Goal: Task Accomplishment & Management: Complete application form

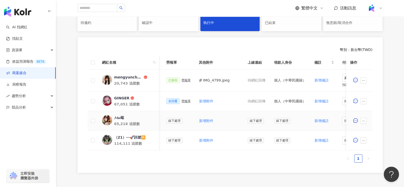
scroll to position [0, 227]
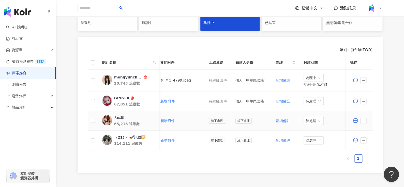
click at [119, 118] on div "𝓜𝓮𝓲莓" at bounding box center [119, 117] width 10 height 5
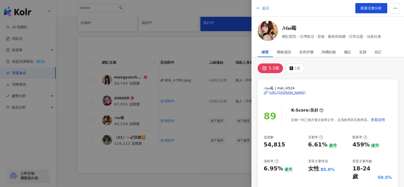
click at [262, 8] on span "返回" at bounding box center [265, 8] width 7 height 4
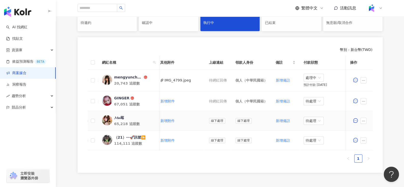
click at [117, 117] on div "𝓜𝓮𝓲莓" at bounding box center [119, 117] width 10 height 5
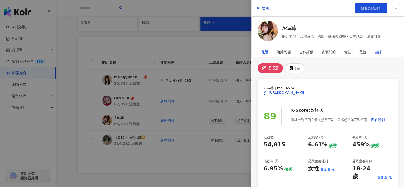
click at [379, 51] on div "自訂" at bounding box center [378, 52] width 7 height 10
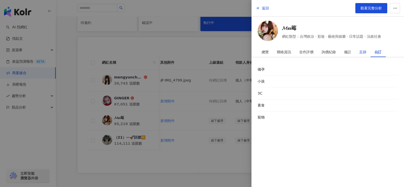
click at [360, 51] on div "足跡" at bounding box center [362, 52] width 7 height 10
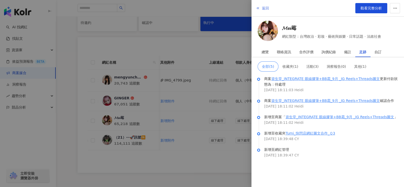
click at [264, 9] on span "返回" at bounding box center [265, 8] width 7 height 4
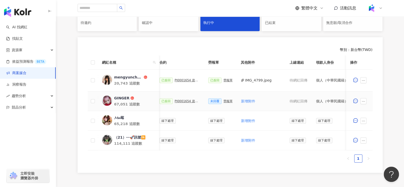
scroll to position [0, 145]
click at [114, 95] on div "GINGER" at bounding box center [121, 97] width 15 height 5
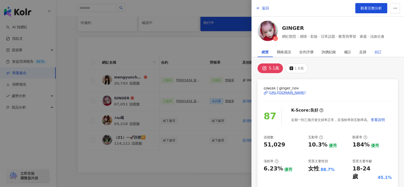
click at [379, 51] on div "自訂" at bounding box center [378, 52] width 7 height 10
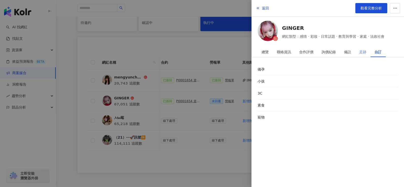
click at [367, 50] on div "足跡" at bounding box center [362, 52] width 15 height 10
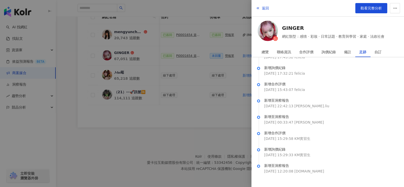
scroll to position [168, 0]
click at [263, 6] on span "返回" at bounding box center [265, 8] width 7 height 4
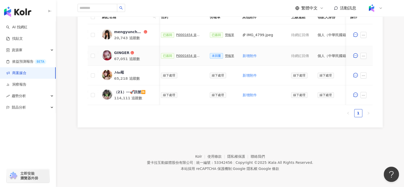
click at [225, 54] on div "勞報單" at bounding box center [229, 56] width 9 height 4
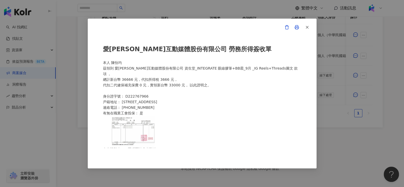
scroll to position [164, 0]
drag, startPoint x: 117, startPoint y: 63, endPoint x: 135, endPoint y: 63, distance: 17.6
click at [137, 62] on div "愛[PERSON_NAME]互動媒體股份有限公司 勞務所得簽收單 本人 [PERSON_NAME]領到 愛[PERSON_NAME]互動媒體股份有限公司 資生…" at bounding box center [202, 93] width 198 height 109
drag, startPoint x: 111, startPoint y: 63, endPoint x: 147, endPoint y: 63, distance: 35.6
click at [147, 63] on div "愛[PERSON_NAME]互動媒體股份有限公司 勞務所得簽收單 本人 [PERSON_NAME]領到 愛[PERSON_NAME]互動媒體股份有限公司 資生…" at bounding box center [202, 93] width 198 height 109
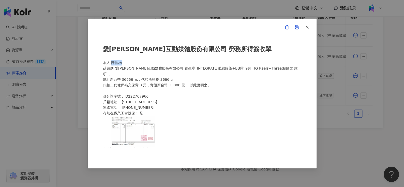
copy div "陳怡均"
click at [138, 130] on img at bounding box center [133, 131] width 45 height 31
click at [308, 27] on icon "button" at bounding box center [307, 27] width 5 height 5
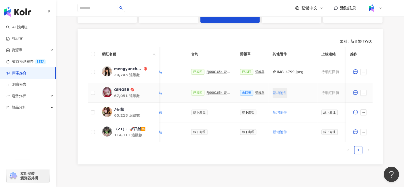
scroll to position [0, 158]
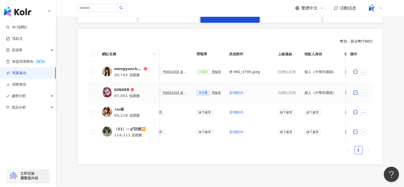
click at [172, 93] on div "PJ0001654 資生堂_INTEGRATE 眼線膠筆+BB霜_9月 _IG Reels+Threads圖文" at bounding box center [175, 93] width 25 height 4
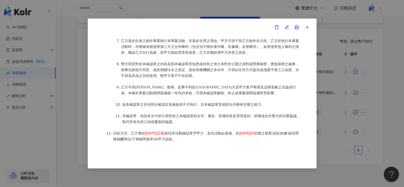
scroll to position [664, 0]
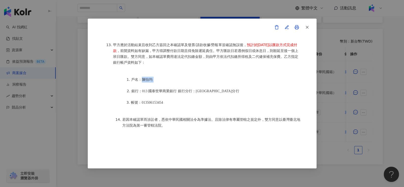
drag, startPoint x: 140, startPoint y: 69, endPoint x: 163, endPoint y: 69, distance: 22.9
click at [163, 77] on li "戶名：陳怡均" at bounding box center [216, 80] width 170 height 6
copy li "陳怡均"
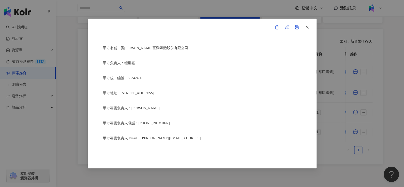
scroll to position [0, 0]
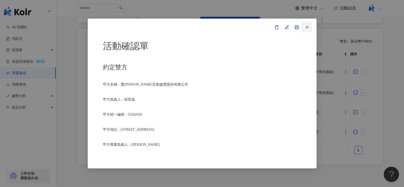
click at [308, 27] on icon "button" at bounding box center [307, 27] width 5 height 5
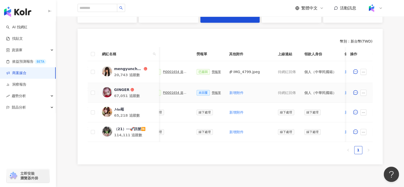
click at [123, 87] on div "GINGER" at bounding box center [121, 89] width 15 height 5
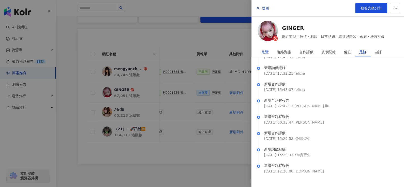
click at [264, 51] on div "總覽" at bounding box center [265, 52] width 7 height 10
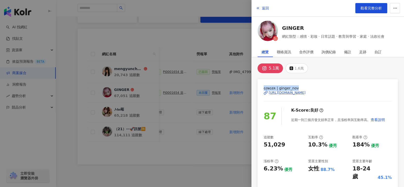
drag, startPoint x: 263, startPoint y: 86, endPoint x: 308, endPoint y: 87, distance: 44.3
click at [308, 87] on span "ɢɪɴɢᴇʀ | ginger_nov" at bounding box center [328, 88] width 128 height 6
copy span "ɢɪɴɢᴇʀ | ginger_nov"
click at [265, 6] on span "返回" at bounding box center [265, 8] width 7 height 4
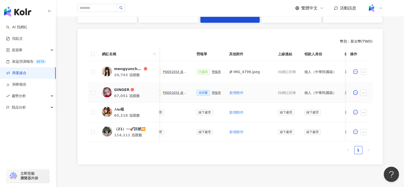
click at [212, 91] on div "勞報單" at bounding box center [216, 93] width 9 height 4
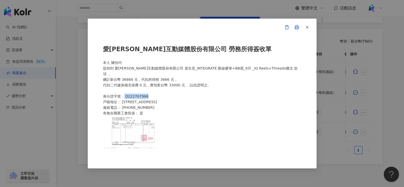
drag, startPoint x: 126, startPoint y: 91, endPoint x: 164, endPoint y: 92, distance: 37.9
click at [164, 92] on div "愛[PERSON_NAME]互動媒體股份有限公司 勞務所得簽收單 本人 [PERSON_NAME]領到 愛[PERSON_NAME]互動媒體股份有限公司 資生…" at bounding box center [202, 93] width 198 height 109
drag, startPoint x: 122, startPoint y: 103, endPoint x: 153, endPoint y: 104, distance: 30.3
click at [153, 104] on div "愛[PERSON_NAME]互動媒體股份有限公司 勞務所得簽收單 本人 [PERSON_NAME]領到 愛[PERSON_NAME]互動媒體股份有限公司 資生…" at bounding box center [202, 93] width 198 height 109
copy div "0962015512"
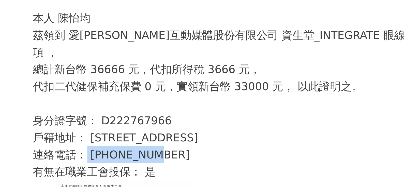
scroll to position [21, 0]
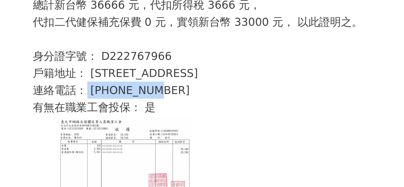
drag, startPoint x: 122, startPoint y: 75, endPoint x: 188, endPoint y: 73, distance: 65.4
click at [188, 73] on div "愛[PERSON_NAME]互動媒體股份有限公司 勞務所得簽收單 本人 [PERSON_NAME]領到 愛[PERSON_NAME]互動媒體股份有限公司 資生…" at bounding box center [202, 93] width 198 height 109
copy div "[STREET_ADDRESS]"
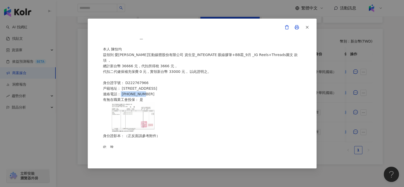
scroll to position [13, 0]
drag, startPoint x: 125, startPoint y: 78, endPoint x: 171, endPoint y: 76, distance: 46.1
click at [171, 76] on div "愛[PERSON_NAME]互動媒體股份有限公司 勞務所得簽收單 本人 [PERSON_NAME]領到 愛[PERSON_NAME]互動媒體股份有限公司 資生…" at bounding box center [202, 93] width 198 height 109
copy div "D222767966"
click at [308, 28] on icon "button" at bounding box center [307, 27] width 5 height 5
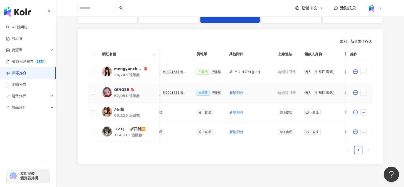
click at [172, 93] on div "PJ0001654 資生堂_INTEGRATE 眼線膠筆+BB霜_9月 _IG Reels+Threads圖文" at bounding box center [175, 93] width 25 height 4
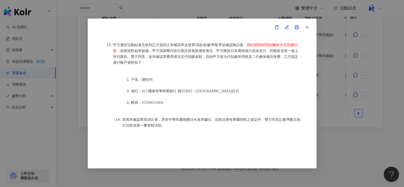
scroll to position [168, 0]
drag, startPoint x: 140, startPoint y: 93, endPoint x: 193, endPoint y: 88, distance: 53.1
click at [193, 99] on li "帳號：013506153454" at bounding box center [216, 102] width 170 height 6
copy span "013506153454"
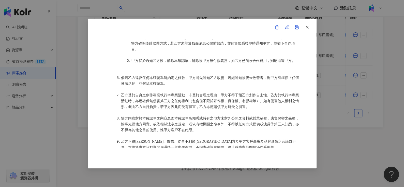
scroll to position [402, 0]
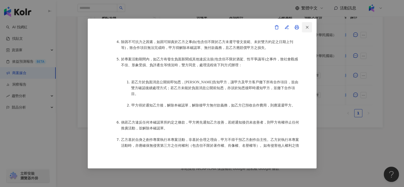
click at [307, 24] on span "button" at bounding box center [307, 26] width 5 height 5
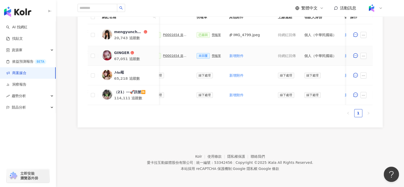
click at [213, 54] on div "勞報單" at bounding box center [216, 56] width 9 height 4
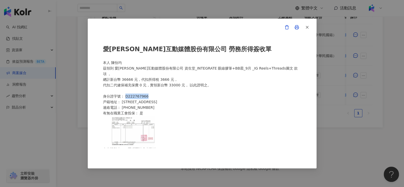
drag, startPoint x: 125, startPoint y: 92, endPoint x: 162, endPoint y: 92, distance: 37.1
click at [162, 92] on div "愛[PERSON_NAME]互動媒體股份有限公司 勞務所得簽收單 本人 [PERSON_NAME]領到 愛[PERSON_NAME]互動媒體股份有限公司 資生…" at bounding box center [202, 93] width 198 height 109
copy div "D222767966"
drag, startPoint x: 110, startPoint y: 63, endPoint x: 133, endPoint y: 61, distance: 22.7
click at [133, 61] on div "愛[PERSON_NAME]互動媒體股份有限公司 勞務所得簽收單 本人 [PERSON_NAME]領到 愛[PERSON_NAME]互動媒體股份有限公司 資生…" at bounding box center [202, 93] width 198 height 109
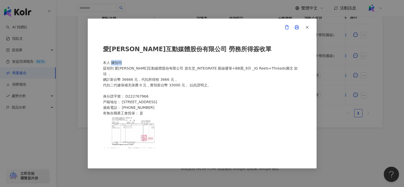
copy div "陳怡均"
drag, startPoint x: 123, startPoint y: 96, endPoint x: 197, endPoint y: 93, distance: 74.4
click at [197, 93] on div "愛[PERSON_NAME]互動媒體股份有限公司 勞務所得簽收單 本人 [PERSON_NAME]領到 愛[PERSON_NAME]互動媒體股份有限公司 資生…" at bounding box center [202, 93] width 198 height 109
click at [140, 92] on div "愛[PERSON_NAME]互動媒體股份有限公司 勞務所得簽收單 本人 [PERSON_NAME]領到 愛[PERSON_NAME]互動媒體股份有限公司 資生…" at bounding box center [202, 93] width 198 height 109
drag, startPoint x: 123, startPoint y: 96, endPoint x: 192, endPoint y: 96, distance: 69.0
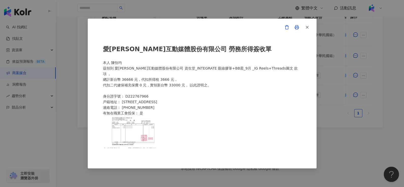
click at [192, 96] on div "愛[PERSON_NAME]互動媒體股份有限公司 勞務所得簽收單 本人 [PERSON_NAME]領到 愛[PERSON_NAME]互動媒體股份有限公司 資生…" at bounding box center [202, 93] width 198 height 109
copy div "[STREET_ADDRESS]"
drag, startPoint x: 131, startPoint y: 61, endPoint x: 138, endPoint y: 62, distance: 6.6
click at [138, 62] on div "愛[PERSON_NAME]互動媒體股份有限公司 勞務所得簽收單 本人 [PERSON_NAME]領到 愛[PERSON_NAME]互動媒體股份有限公司 資生…" at bounding box center [202, 93] width 198 height 109
click at [307, 27] on line "button" at bounding box center [307, 27] width 2 height 2
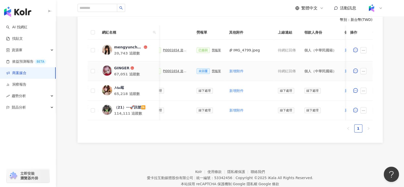
scroll to position [149, 0]
click at [172, 70] on div "PJ0001654 資生堂_INTEGRATE 眼線膠筆+BB霜_9月 _IG Reels+Threads圖文" at bounding box center [175, 71] width 25 height 4
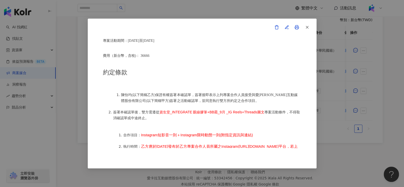
scroll to position [208, 0]
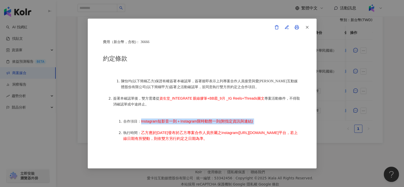
drag, startPoint x: 141, startPoint y: 120, endPoint x: 282, endPoint y: 120, distance: 141.2
click at [282, 120] on li "合作項目： Instagram短影音一則＋Instagram限時動態一則(附指定資訊與連結)" at bounding box center [212, 121] width 178 height 6
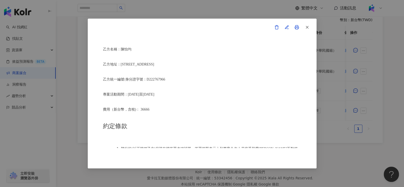
scroll to position [141, 0]
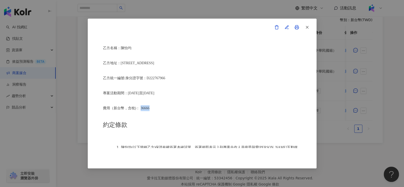
drag, startPoint x: 141, startPoint y: 106, endPoint x: 186, endPoint y: 105, distance: 45.5
click at [185, 105] on p "費用（新台幣，含稅)： 36666" at bounding box center [202, 108] width 198 height 6
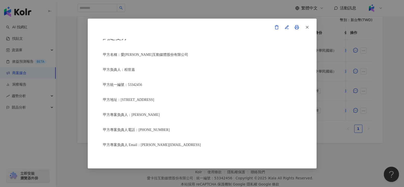
scroll to position [0, 0]
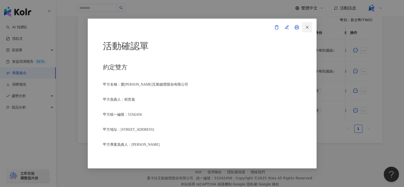
click at [305, 27] on icon "button" at bounding box center [307, 27] width 5 height 5
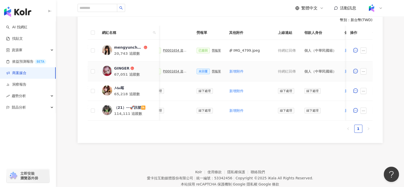
click at [215, 72] on div "勞報單" at bounding box center [216, 71] width 9 height 4
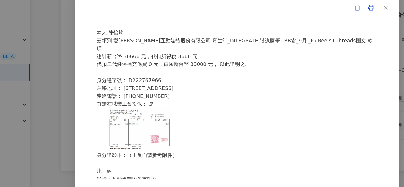
scroll to position [149, 0]
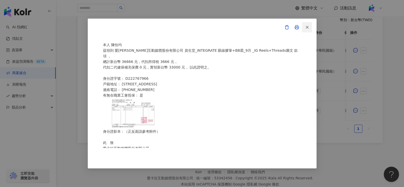
click at [310, 26] on button "button" at bounding box center [307, 27] width 10 height 10
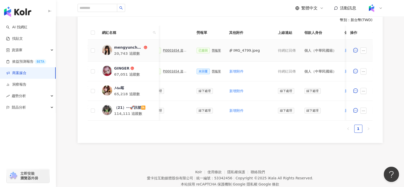
scroll to position [17, 0]
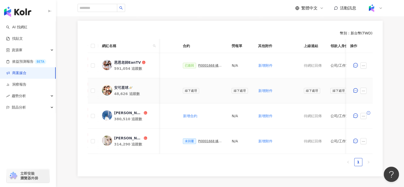
scroll to position [0, 123]
click at [199, 67] on div "已簽回 PJ0001668 橘子工坊_洗手歌_ 2025Q3_IG Reels" at bounding box center [204, 66] width 41 height 6
click at [199, 65] on div "PJ0001668 橘子工坊_洗手歌_ 2025Q3_IG Reels" at bounding box center [211, 66] width 25 height 4
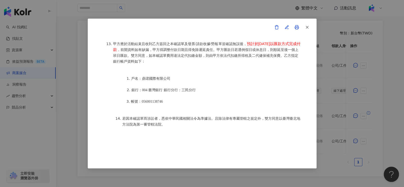
scroll to position [188, 0]
click at [307, 32] on button "button" at bounding box center [307, 27] width 10 height 10
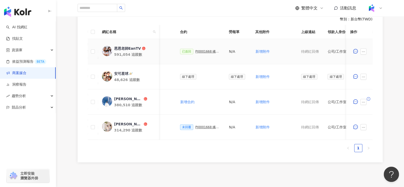
scroll to position [0, 127]
click at [212, 50] on div "PJ0001668 橘子工坊_洗手歌_ 2025Q3_IG Reels" at bounding box center [208, 52] width 25 height 4
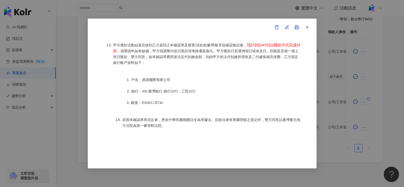
scroll to position [676, 0]
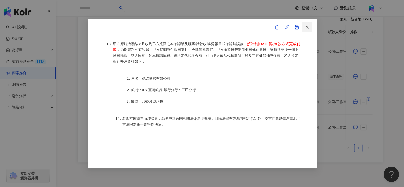
click at [305, 32] on button "button" at bounding box center [307, 27] width 10 height 10
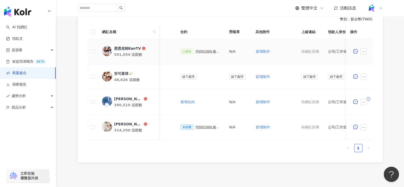
scroll to position [0, 206]
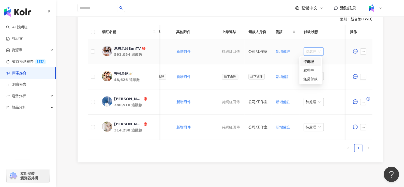
click at [310, 51] on span "待處理" at bounding box center [314, 52] width 16 height 8
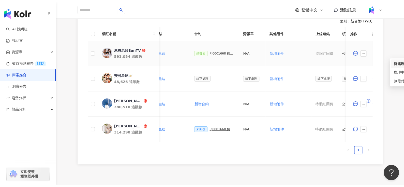
scroll to position [0, 113]
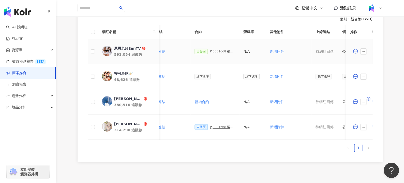
click at [213, 51] on div "PJ0001668 橘子工坊_洗手歌_ 2025Q3_IG Reels" at bounding box center [222, 52] width 25 height 4
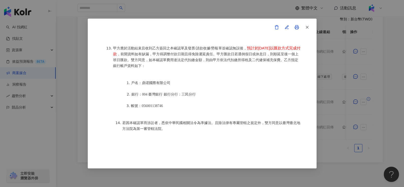
scroll to position [672, 0]
click at [311, 27] on button "button" at bounding box center [307, 27] width 10 height 10
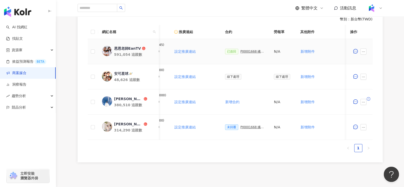
scroll to position [0, 81]
click at [251, 50] on div "PJ0001668 橘子工坊_洗手歌_ 2025Q3_IG Reels" at bounding box center [253, 52] width 25 height 4
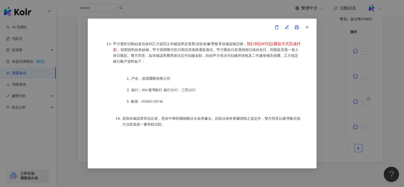
scroll to position [657, 0]
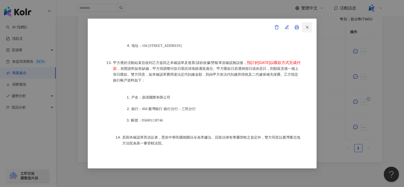
click at [310, 24] on button "button" at bounding box center [307, 27] width 10 height 10
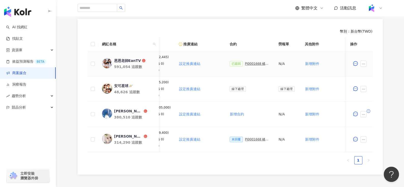
scroll to position [0, 78]
click at [249, 62] on div "PJ0001668 橘子工坊_洗手歌_ 2025Q3_IG Reels" at bounding box center [256, 64] width 25 height 4
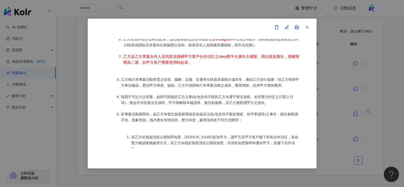
scroll to position [360, 0]
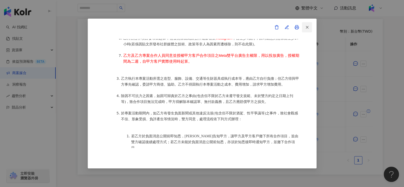
click at [308, 26] on icon "button" at bounding box center [307, 27] width 5 height 5
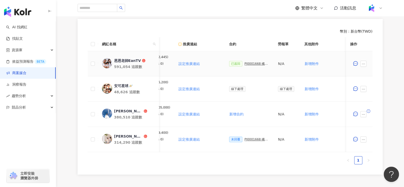
click at [244, 64] on div "PJ0001668 橘子工坊_洗手歌_ 2025Q3_IG Reels" at bounding box center [256, 64] width 25 height 4
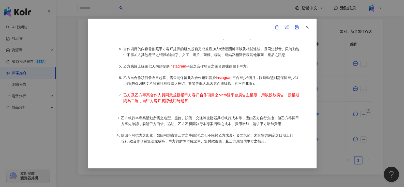
scroll to position [339, 0]
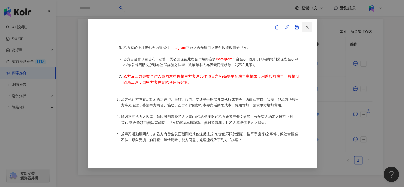
click at [309, 26] on button "button" at bounding box center [307, 27] width 10 height 10
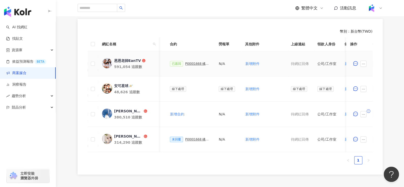
scroll to position [0, 132]
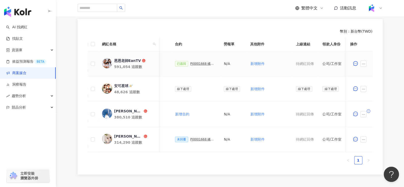
click at [192, 62] on div "PJ0001668 橘子工坊_洗手歌_ 2025Q3_IG Reels" at bounding box center [202, 64] width 25 height 4
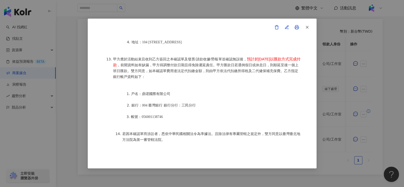
scroll to position [676, 0]
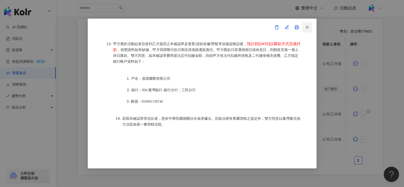
click at [306, 26] on icon "button" at bounding box center [307, 27] width 5 height 5
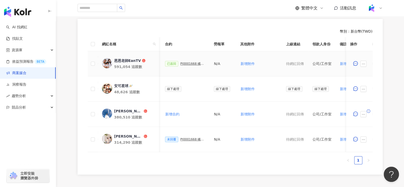
scroll to position [0, 144]
click at [185, 63] on div "PJ0001668 橘子工坊_洗手歌_ 2025Q3_IG Reels" at bounding box center [191, 64] width 25 height 4
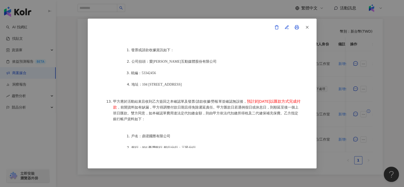
scroll to position [676, 0]
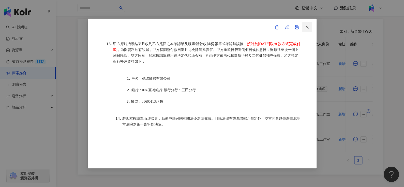
click at [305, 27] on icon "button" at bounding box center [307, 27] width 5 height 5
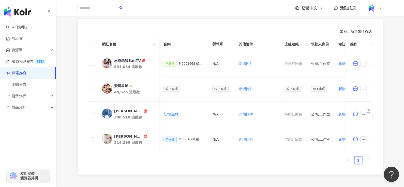
scroll to position [0, 206]
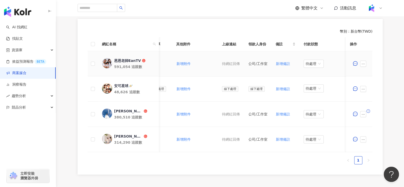
click at [311, 58] on td "待處理" at bounding box center [325, 63] width 51 height 25
click at [311, 60] on span "待處理" at bounding box center [314, 64] width 16 height 8
click at [308, 83] on div "處理中" at bounding box center [311, 83] width 14 height 6
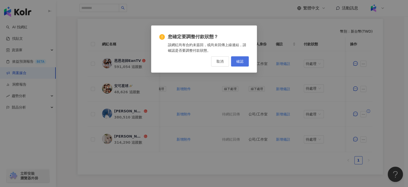
click at [238, 60] on span "確認" at bounding box center [239, 61] width 7 height 4
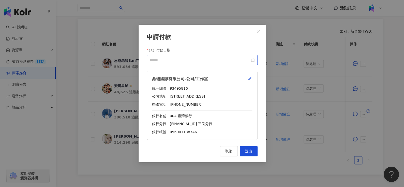
click at [251, 61] on div at bounding box center [202, 60] width 105 height 6
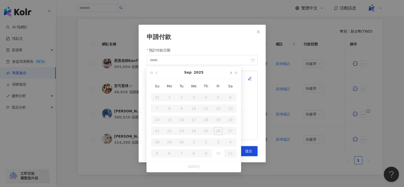
click at [231, 72] on span "button" at bounding box center [230, 72] width 3 height 3
type input "**********"
click at [219, 127] on div "24" at bounding box center [218, 131] width 8 height 8
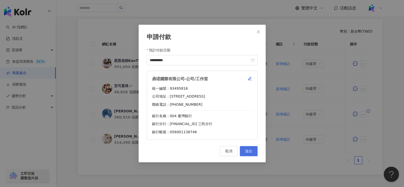
click at [245, 153] on span "送出" at bounding box center [248, 151] width 7 height 4
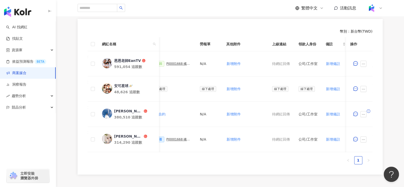
scroll to position [0, 157]
click at [179, 64] on div "PJ0001668 橘子工坊_洗手歌_ 2025Q3_IG Reels" at bounding box center [178, 64] width 25 height 4
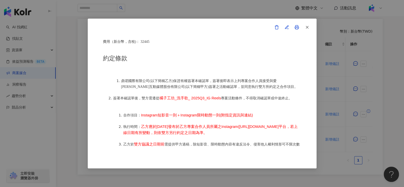
scroll to position [207, 0]
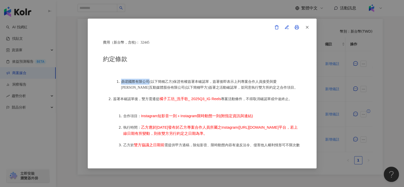
drag, startPoint x: 122, startPoint y: 80, endPoint x: 150, endPoint y: 79, distance: 28.2
click at [150, 80] on span "鼎珺國際有限公司(以下簡稱乙方)保證有權簽署本確認單，簽署後即表示上列專案合作人員接受與愛卡拉互動媒體股份有限公司(以下簡稱甲方)簽署之活動確認單，並同意執行…" at bounding box center [209, 85] width 177 height 10
copy span "鼎珺國際有限公司("
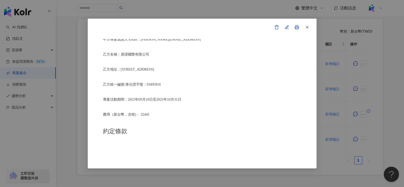
scroll to position [122, 0]
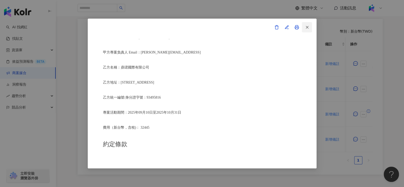
click at [307, 25] on icon "button" at bounding box center [307, 27] width 5 height 5
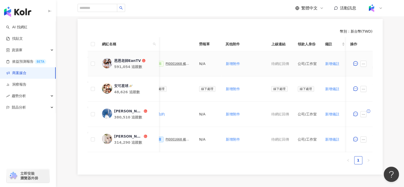
click at [130, 59] on div "恩恩老師EanTV" at bounding box center [127, 60] width 27 height 5
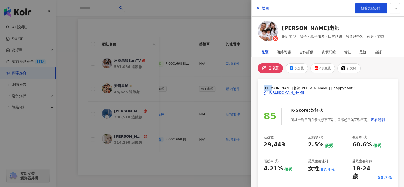
drag, startPoint x: 263, startPoint y: 86, endPoint x: 277, endPoint y: 88, distance: 14.1
click at [277, 88] on div "恩恩老師EanTV | happyeantv https://www.instagram.com/happyeantv/ 85 K-Score : 良好 近期…" at bounding box center [328, 163] width 140 height 169
copy span "恩恩老師"
click at [262, 7] on span "返回" at bounding box center [265, 8] width 7 height 4
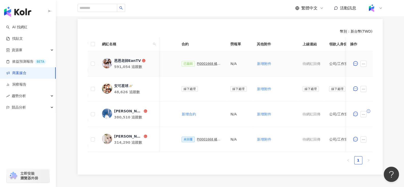
scroll to position [0, 125]
click at [198, 64] on div "PJ0001668 橘子工坊_洗手歌_ 2025Q3_IG Reels" at bounding box center [210, 64] width 25 height 4
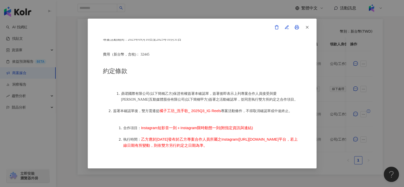
scroll to position [161, 0]
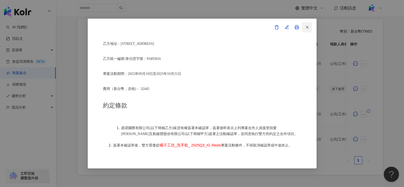
click at [307, 26] on icon "button" at bounding box center [307, 27] width 5 height 5
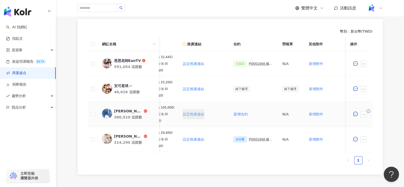
scroll to position [0, 41]
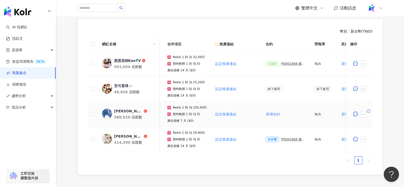
click at [120, 111] on div "Daniel" at bounding box center [128, 110] width 28 height 5
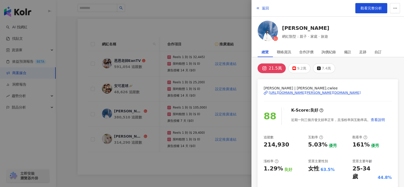
drag, startPoint x: 266, startPoint y: 9, endPoint x: 195, endPoint y: 125, distance: 136.1
click at [195, 125] on div "返回 觀看完整分析 Daniel 網紅類型：親子 · 家庭 · 旅遊 總覽 聯絡資訊 合作評價 詢價紀錄 備註 足跡 自訂 21.5萬 9.2萬 7.4萬 崇…" at bounding box center [202, 93] width 404 height 187
click at [266, 7] on span "返回" at bounding box center [265, 8] width 7 height 4
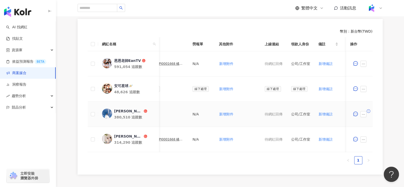
scroll to position [0, 206]
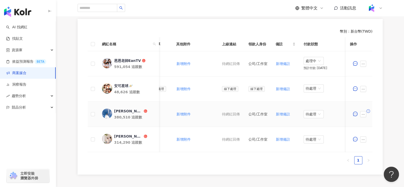
click at [121, 109] on div "Daniel" at bounding box center [128, 110] width 28 height 5
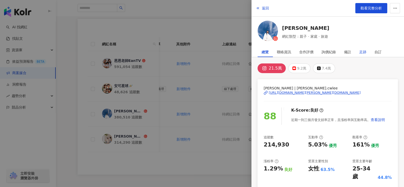
click at [362, 53] on div "足跡" at bounding box center [362, 52] width 7 height 10
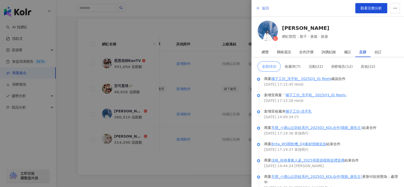
click at [266, 8] on span "返回" at bounding box center [265, 8] width 7 height 4
